Goal: Check status: Check status

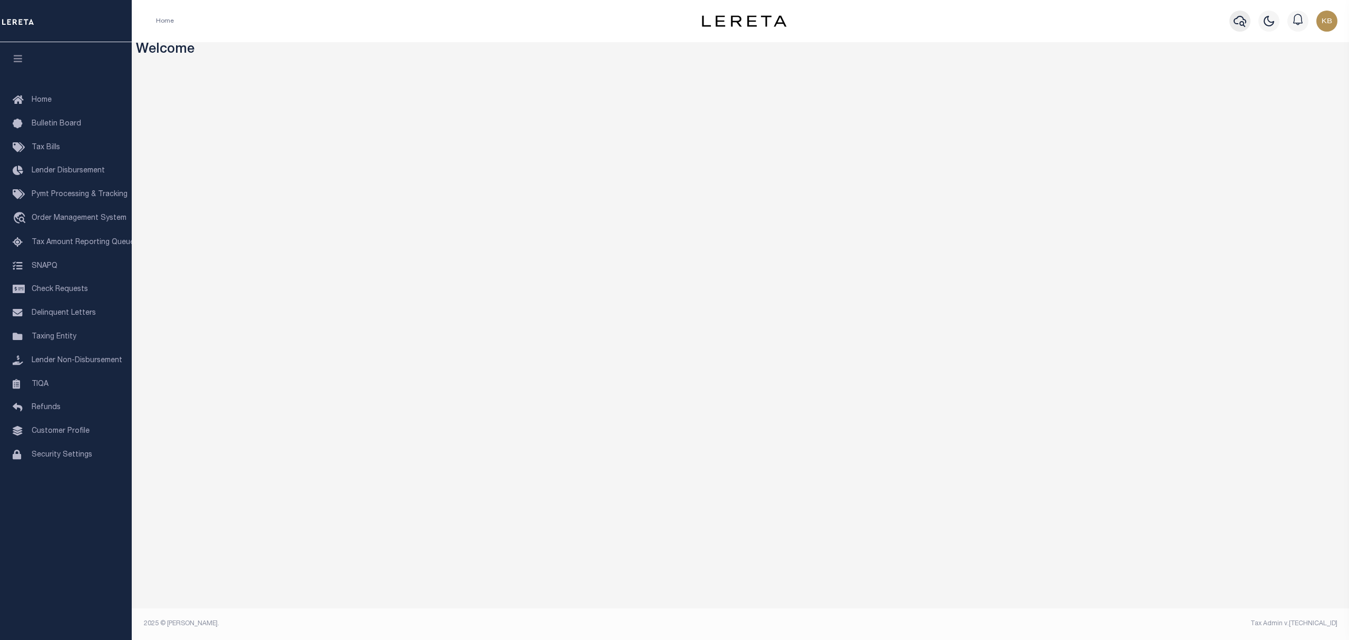
click at [1236, 26] on icon "button" at bounding box center [1240, 21] width 13 height 13
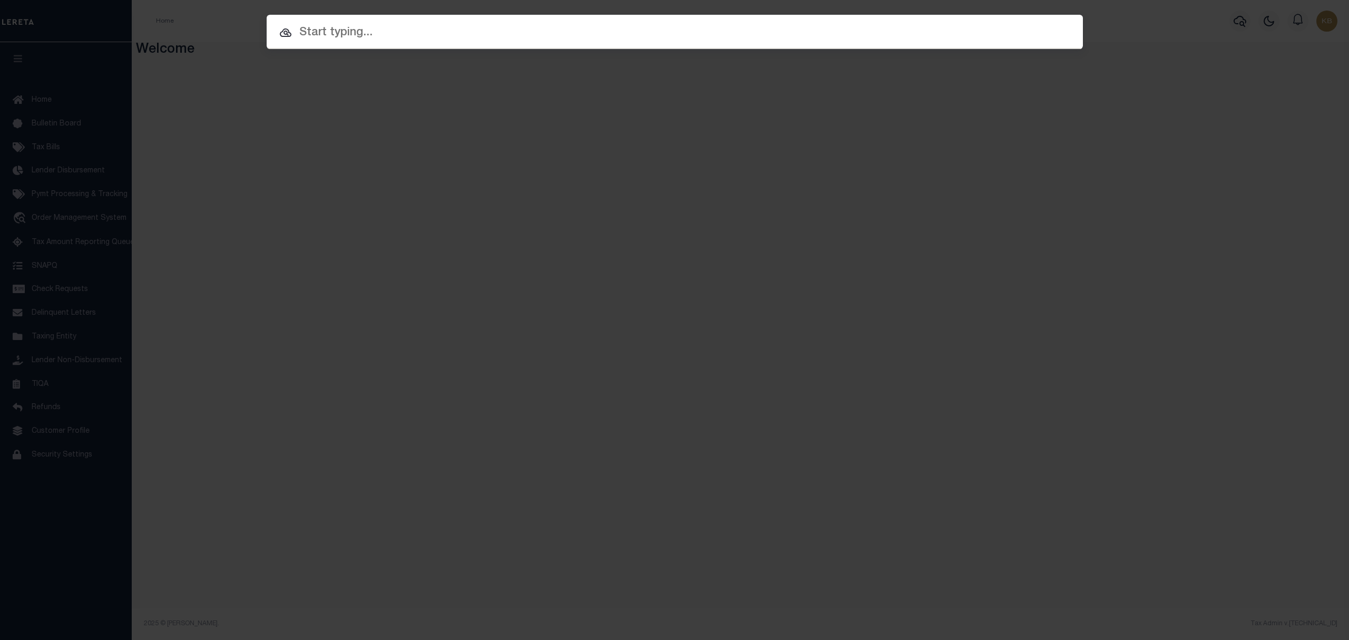
click at [623, 25] on input "text" at bounding box center [675, 33] width 816 height 18
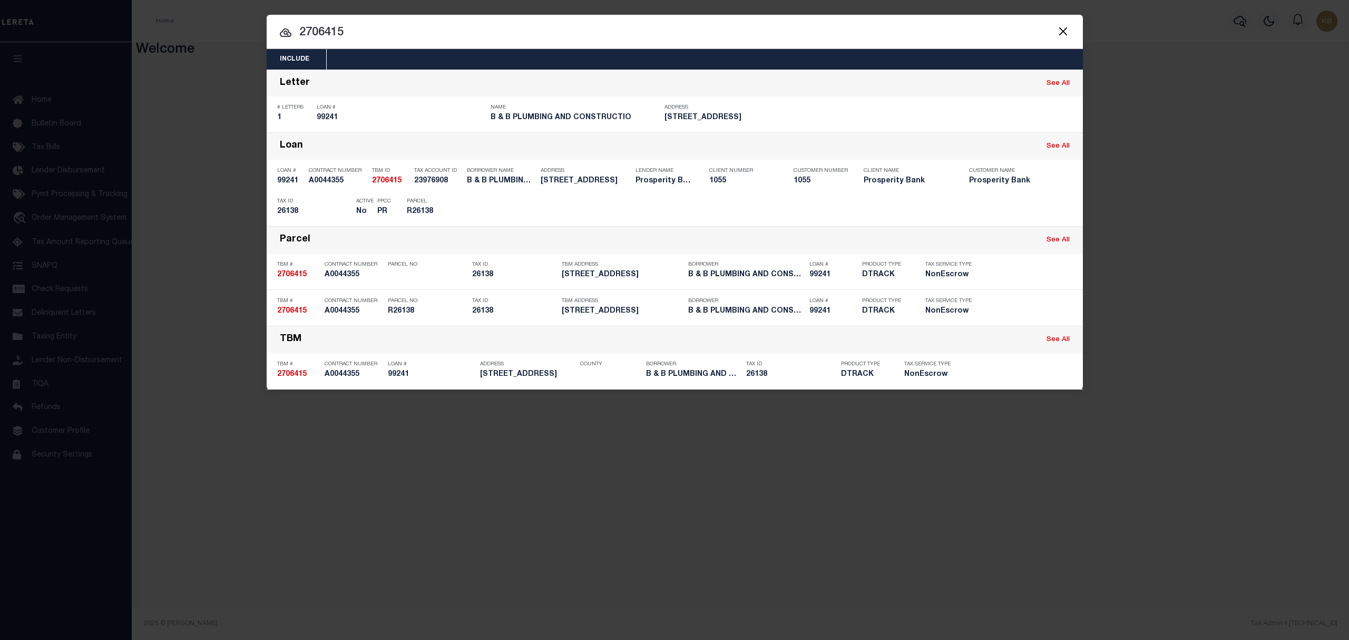
drag, startPoint x: 386, startPoint y: 35, endPoint x: 302, endPoint y: 38, distance: 83.8
click at [302, 38] on input "2706415" at bounding box center [675, 33] width 816 height 18
click at [382, 30] on input "3080416" at bounding box center [675, 33] width 816 height 18
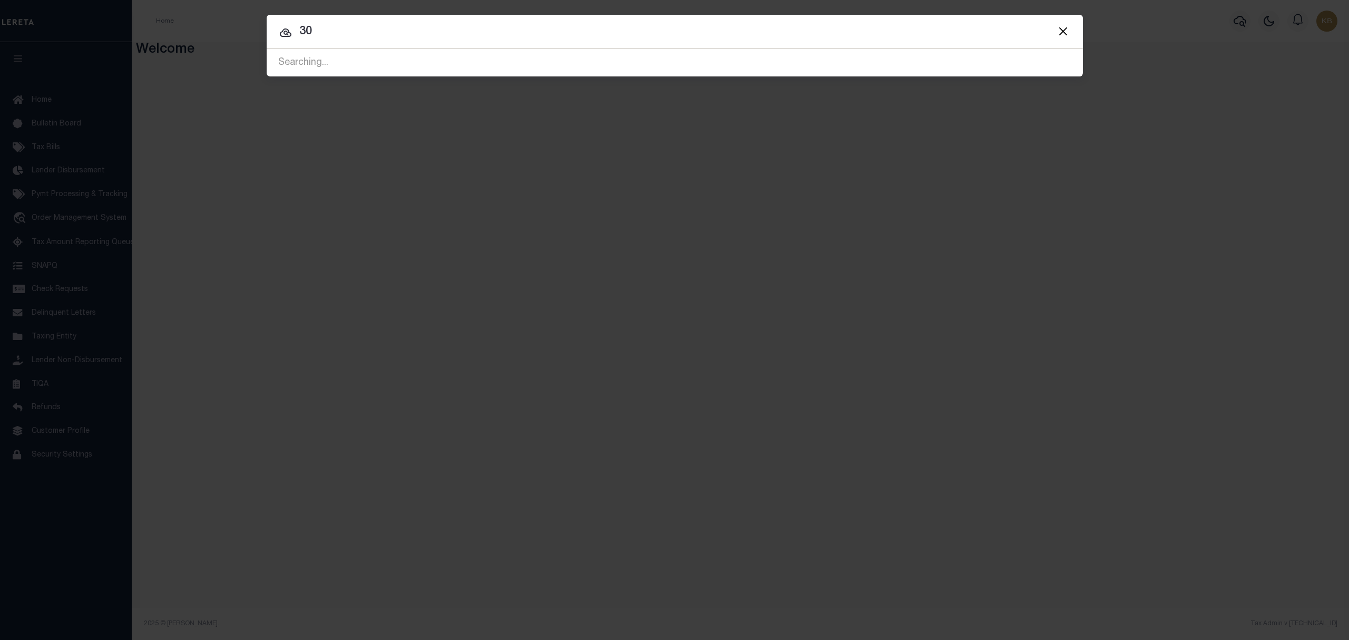
type input "3"
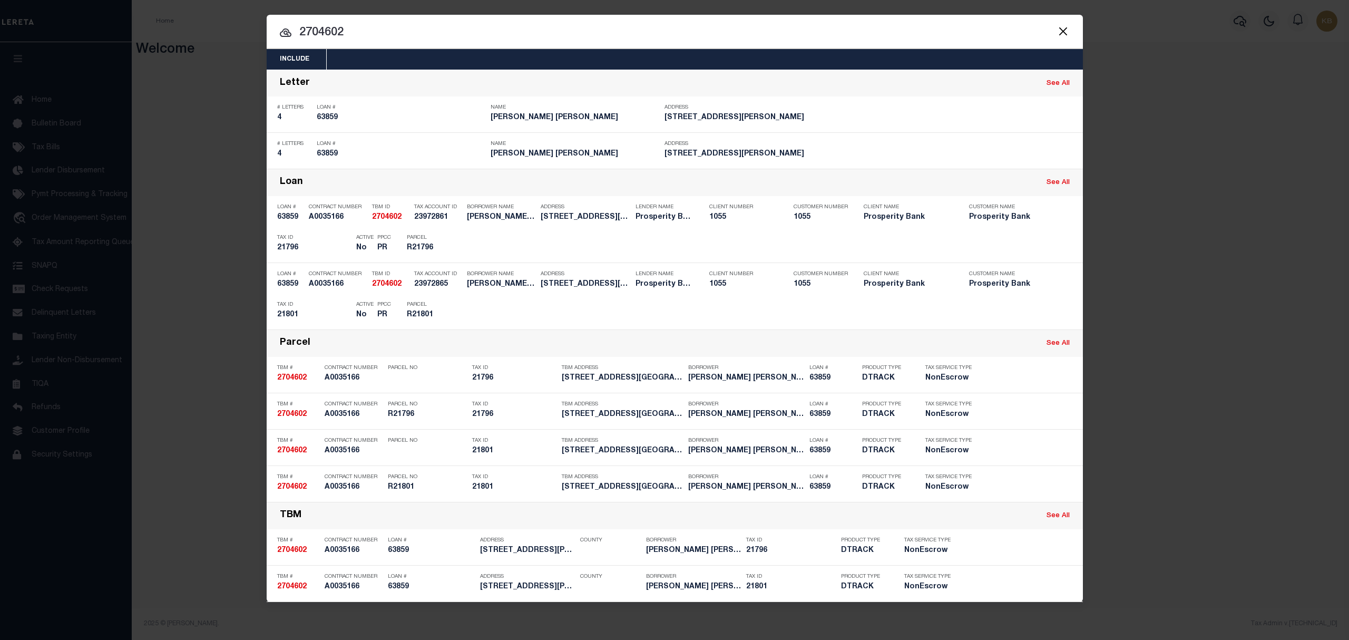
click at [456, 28] on input "2704602" at bounding box center [675, 33] width 816 height 18
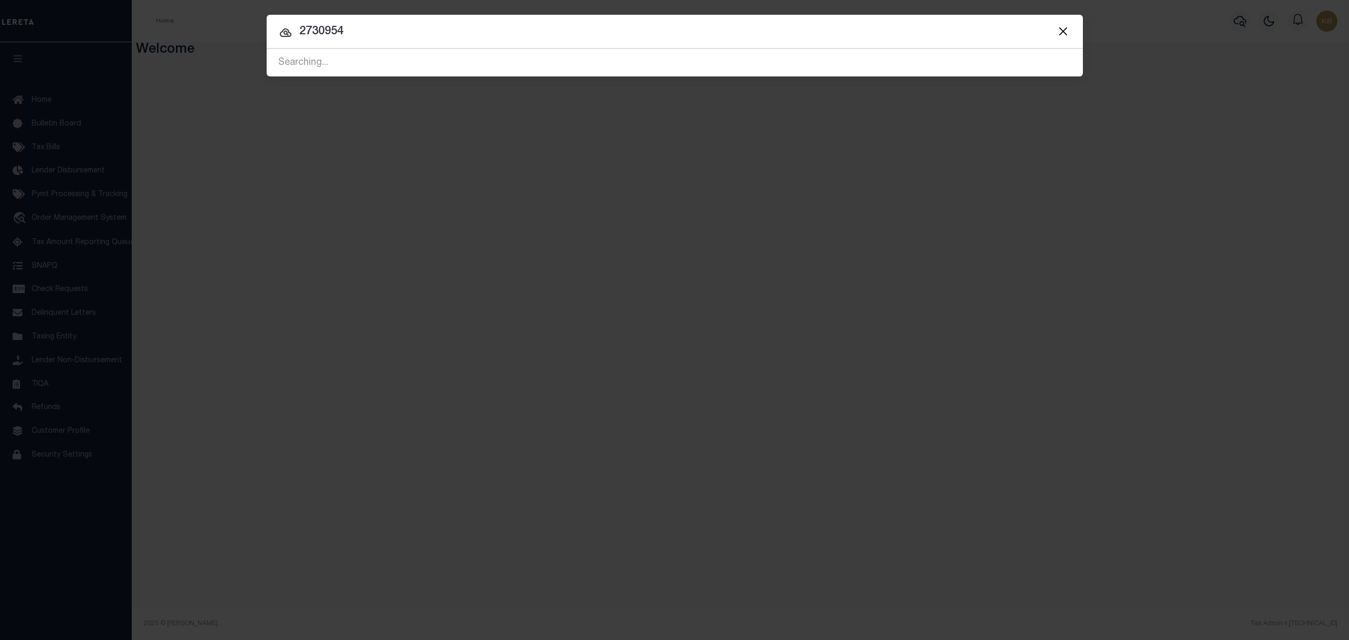
type input "2730954"
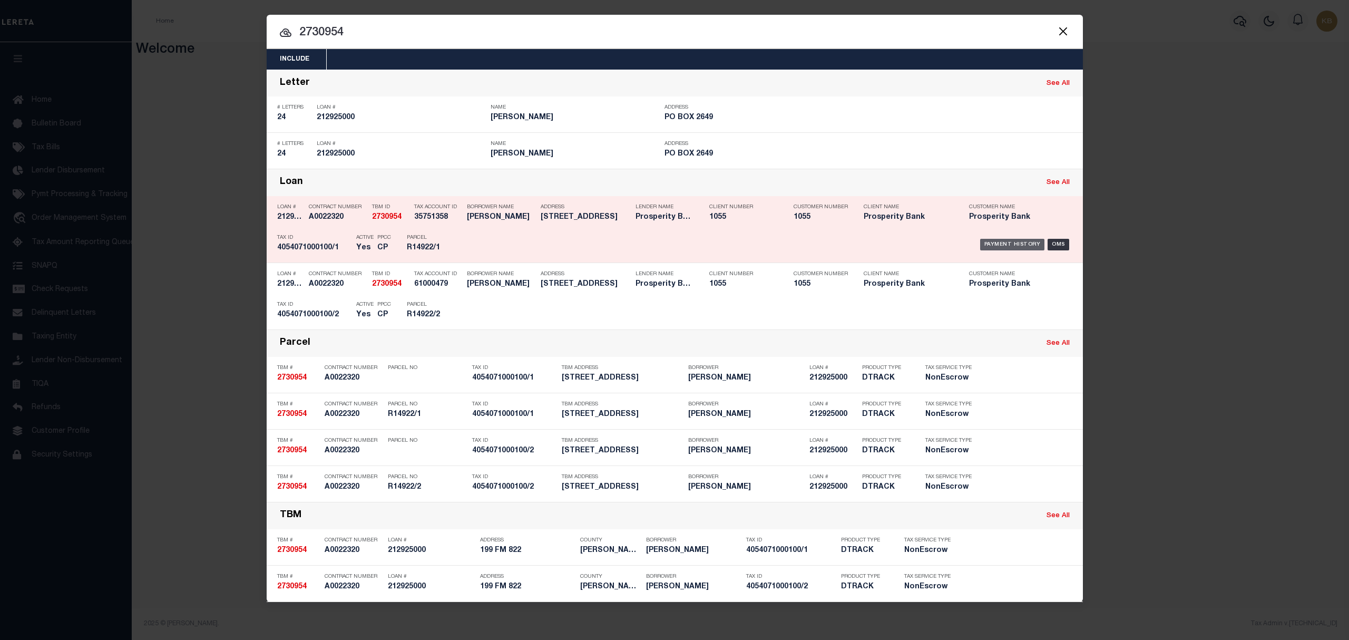
click at [987, 247] on div "Payment History" at bounding box center [1012, 245] width 65 height 12
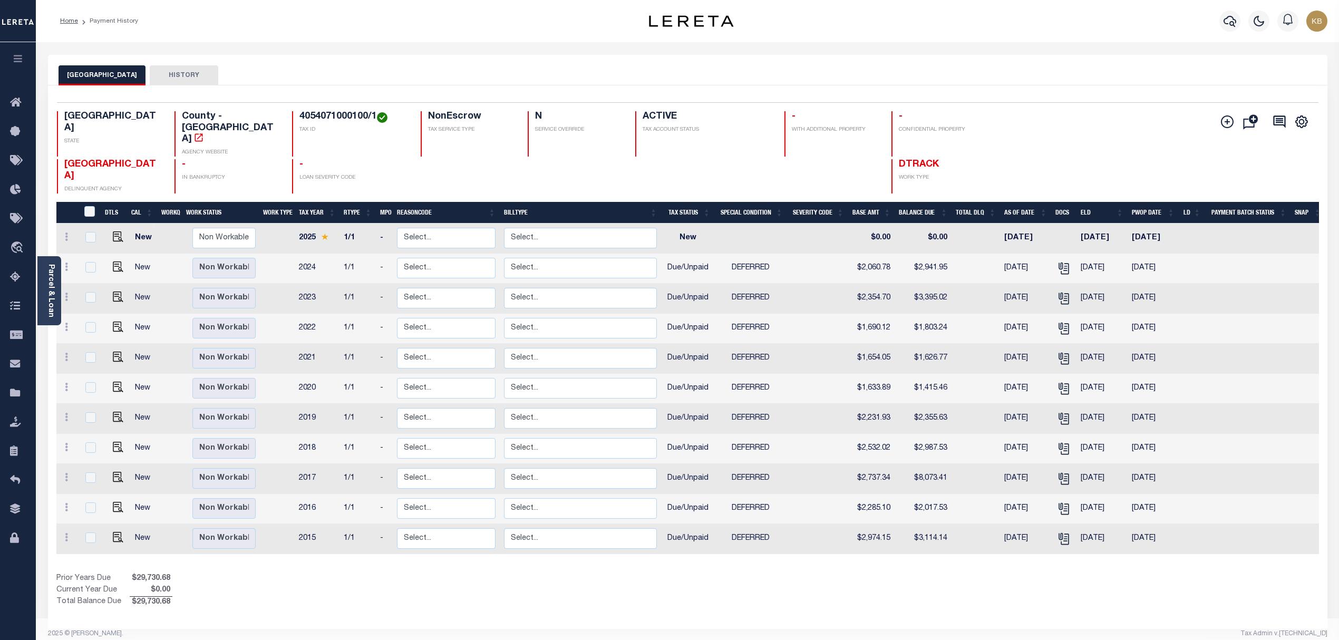
click at [1038, 135] on div "TX STATE County - TX AGENCY WEBSITE 4054071000100/1 TAX ID NonEscrow TAX SERVIC…" at bounding box center [582, 152] width 1051 height 82
click at [1095, 131] on div "TX STATE County - TX AGENCY WEBSITE 4054071000100/1 TAX ID NonEscrow TAX SERVIC…" at bounding box center [582, 152] width 1051 height 82
